Goal: Information Seeking & Learning: Learn about a topic

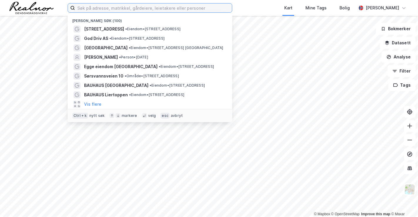
click at [139, 5] on input at bounding box center [153, 8] width 157 height 9
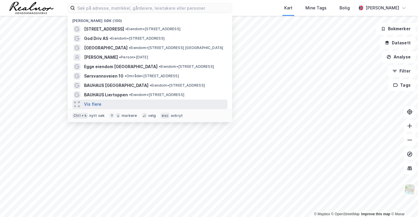
click at [99, 104] on button "Vis flere" at bounding box center [92, 104] width 17 height 7
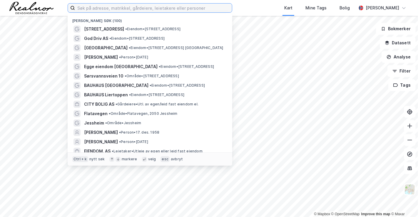
click at [137, 4] on input at bounding box center [153, 8] width 157 height 9
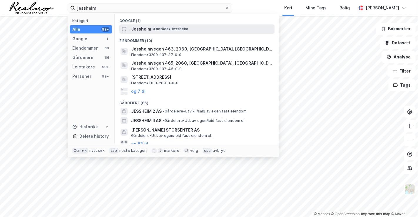
click at [142, 26] on span "Jessheim" at bounding box center [141, 29] width 20 height 7
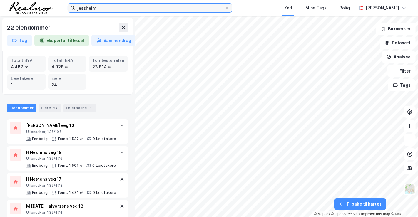
click at [202, 12] on input "jessheim" at bounding box center [150, 8] width 150 height 9
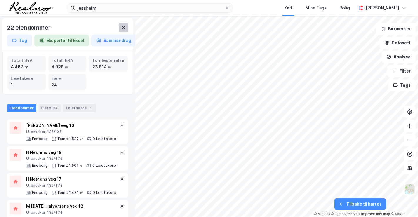
click at [121, 27] on icon at bounding box center [123, 27] width 5 height 5
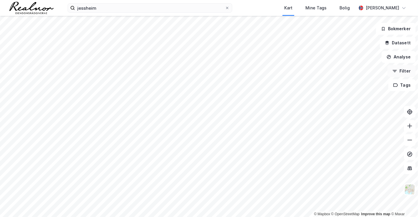
click at [398, 71] on button "Filter" at bounding box center [402, 71] width 28 height 12
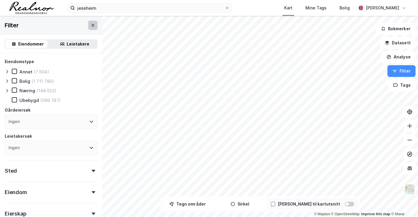
click at [91, 24] on icon at bounding box center [93, 25] width 5 height 5
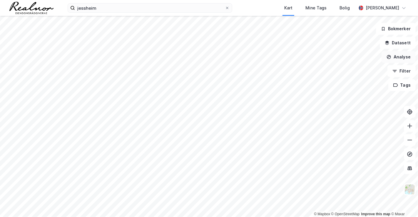
click at [404, 58] on button "Analyse" at bounding box center [399, 57] width 34 height 12
click at [396, 29] on button "Bokmerker" at bounding box center [396, 29] width 40 height 12
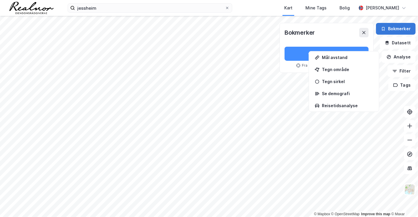
click at [402, 29] on button "Bokmerker" at bounding box center [396, 29] width 40 height 12
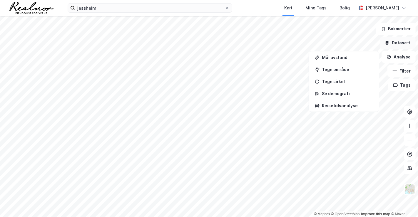
click at [405, 41] on button "Datasett" at bounding box center [398, 43] width 36 height 12
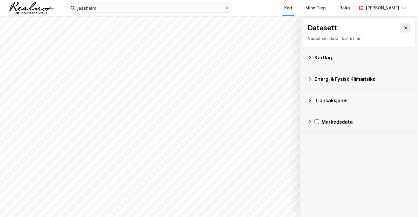
click at [310, 59] on icon at bounding box center [310, 57] width 2 height 3
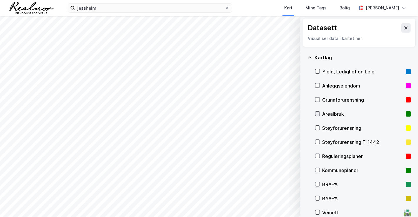
click at [319, 114] on icon at bounding box center [318, 114] width 4 height 4
click at [318, 184] on icon at bounding box center [317, 185] width 3 height 2
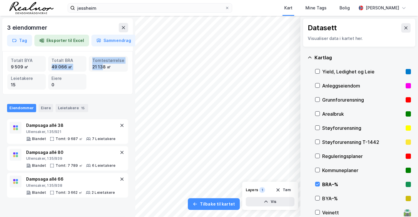
drag, startPoint x: 104, startPoint y: 66, endPoint x: 51, endPoint y: 66, distance: 52.9
click at [51, 66] on div "Totalt BYA 9 509 ㎡ Totalt BRA 49 066 ㎡ Tomtestørrelse 21 138 ㎡ Leietakere 15 Ei…" at bounding box center [67, 73] width 121 height 34
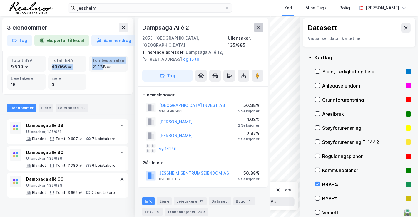
click at [258, 26] on icon at bounding box center [258, 27] width 5 height 5
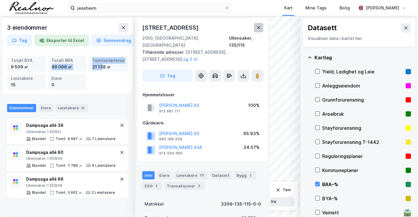
click at [259, 30] on icon at bounding box center [258, 27] width 5 height 5
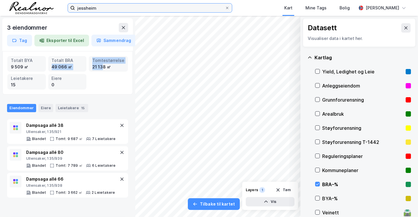
click at [114, 9] on input "jessheim" at bounding box center [150, 8] width 150 height 9
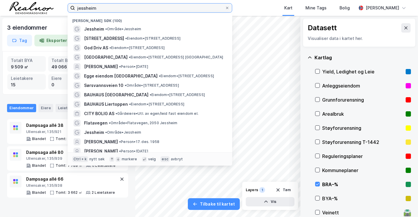
click at [114, 9] on input "jessheim" at bounding box center [150, 8] width 150 height 9
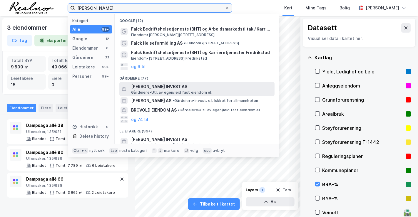
type input "[PERSON_NAME]"
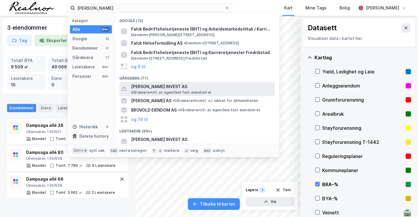
click at [202, 89] on span "[PERSON_NAME] INVEST AS" at bounding box center [201, 86] width 141 height 7
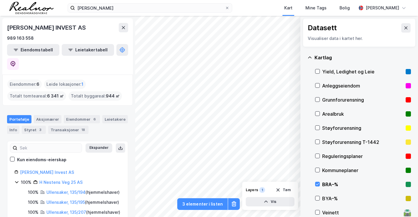
click at [114, 76] on div "© Mapbox © OpenStreetMap Improve this map © Maxar Datasett Visualiser data i ka…" at bounding box center [209, 116] width 418 height 201
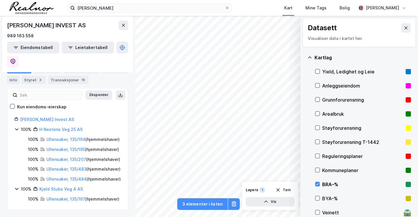
scroll to position [59, 0]
